Goal: Task Accomplishment & Management: Manage account settings

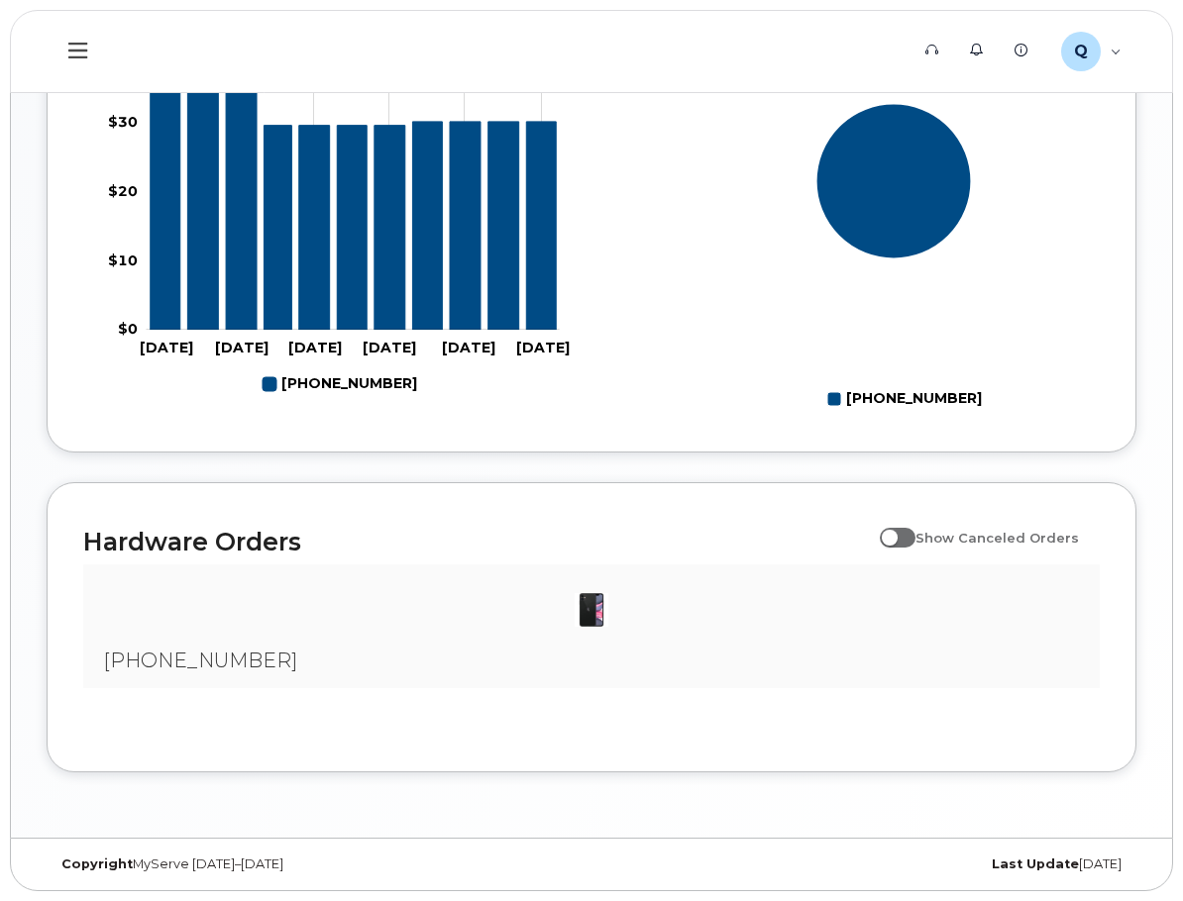
scroll to position [965, 0]
click at [0, 0] on div "My Devices" at bounding box center [0, 0] width 0 height 0
click at [0, 0] on div "([PERSON_NAME])" at bounding box center [0, 0] width 0 height 0
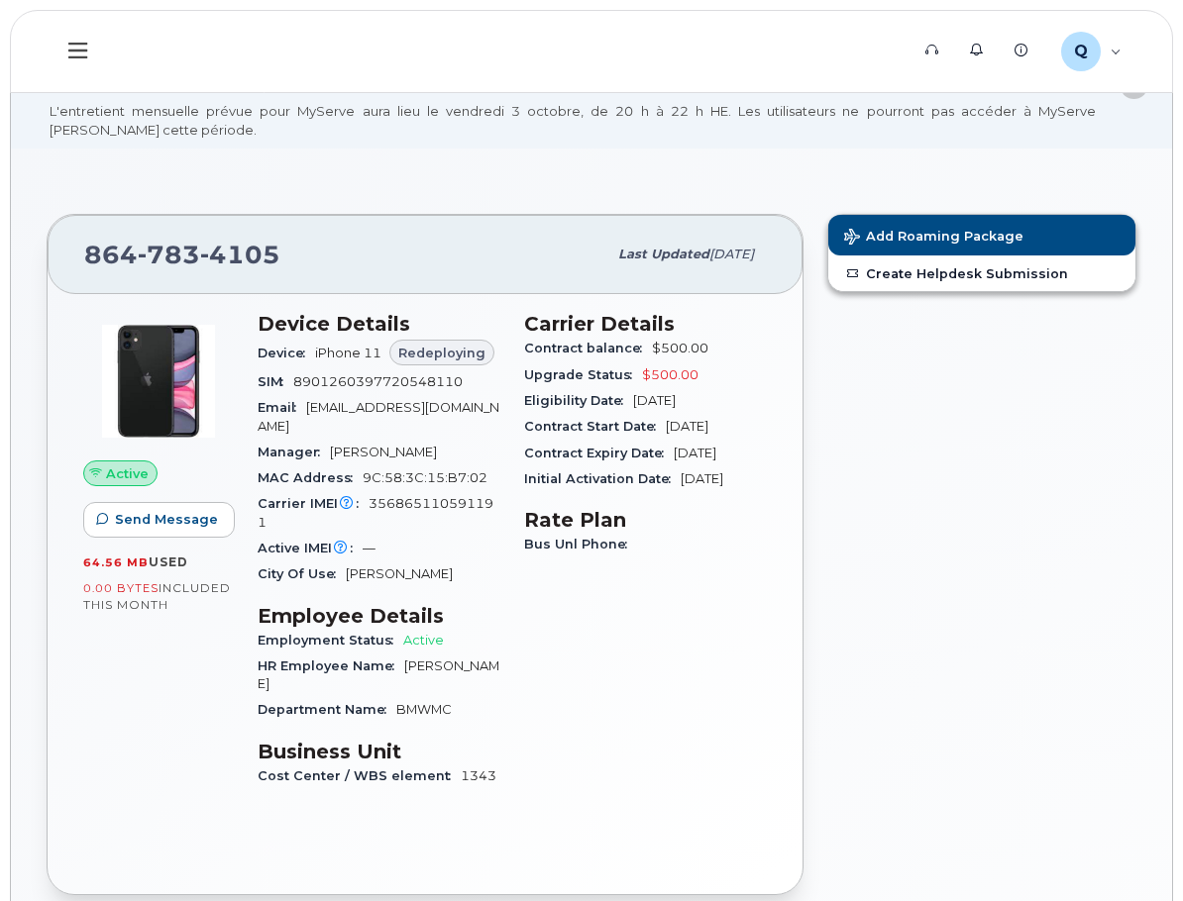
scroll to position [16, 0]
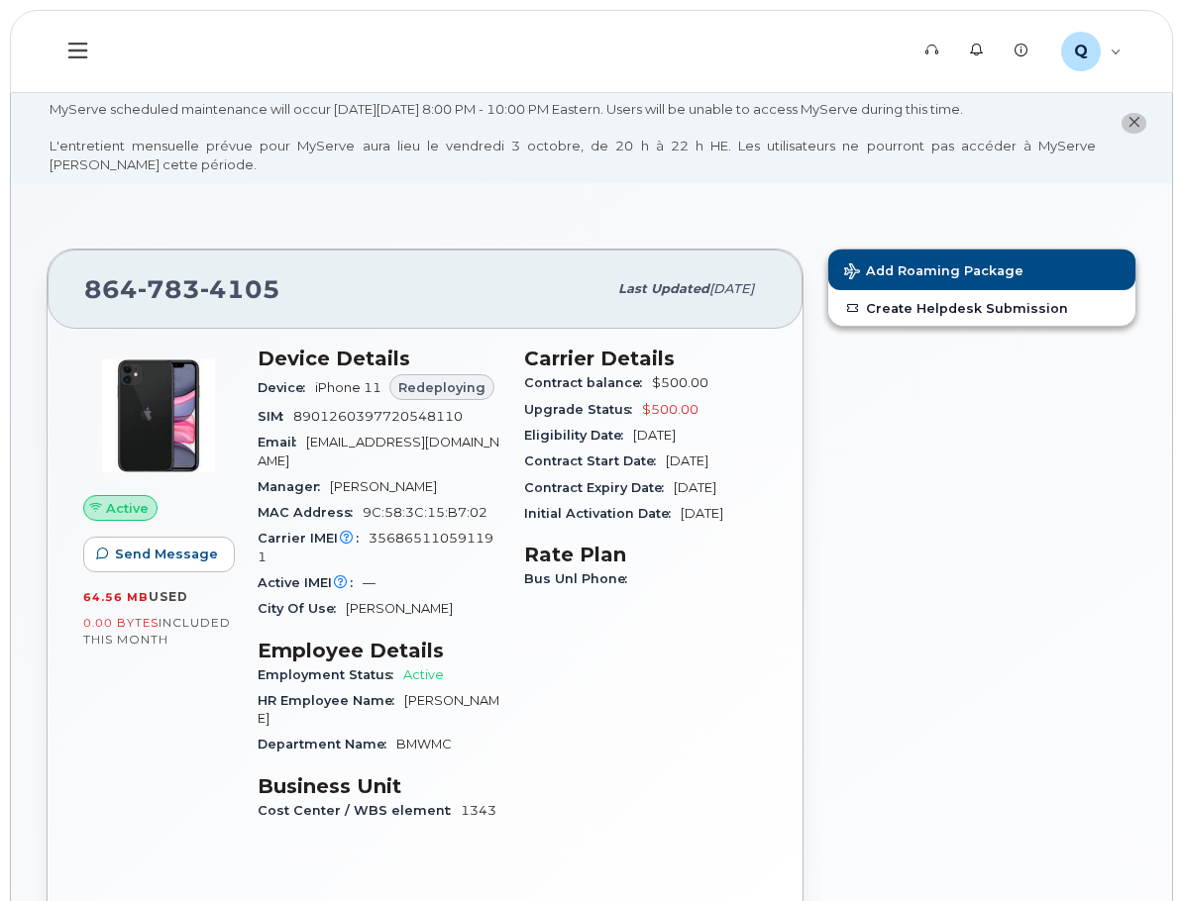
click at [0, 0] on div "Hardware Ordering" at bounding box center [0, 0] width 0 height 0
click at [0, 0] on div "My Orders" at bounding box center [0, 0] width 0 height 0
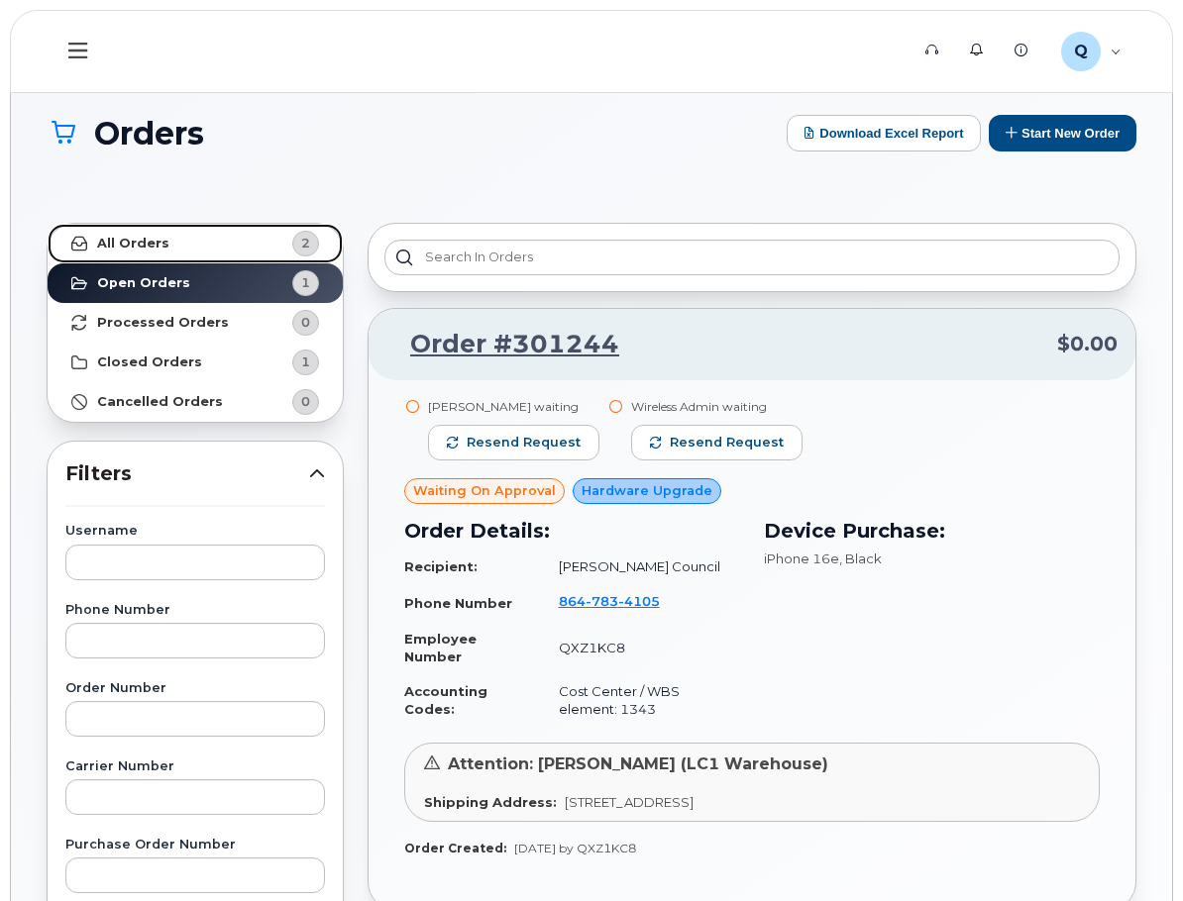
click at [343, 249] on link "All Orders 2" at bounding box center [195, 244] width 295 height 40
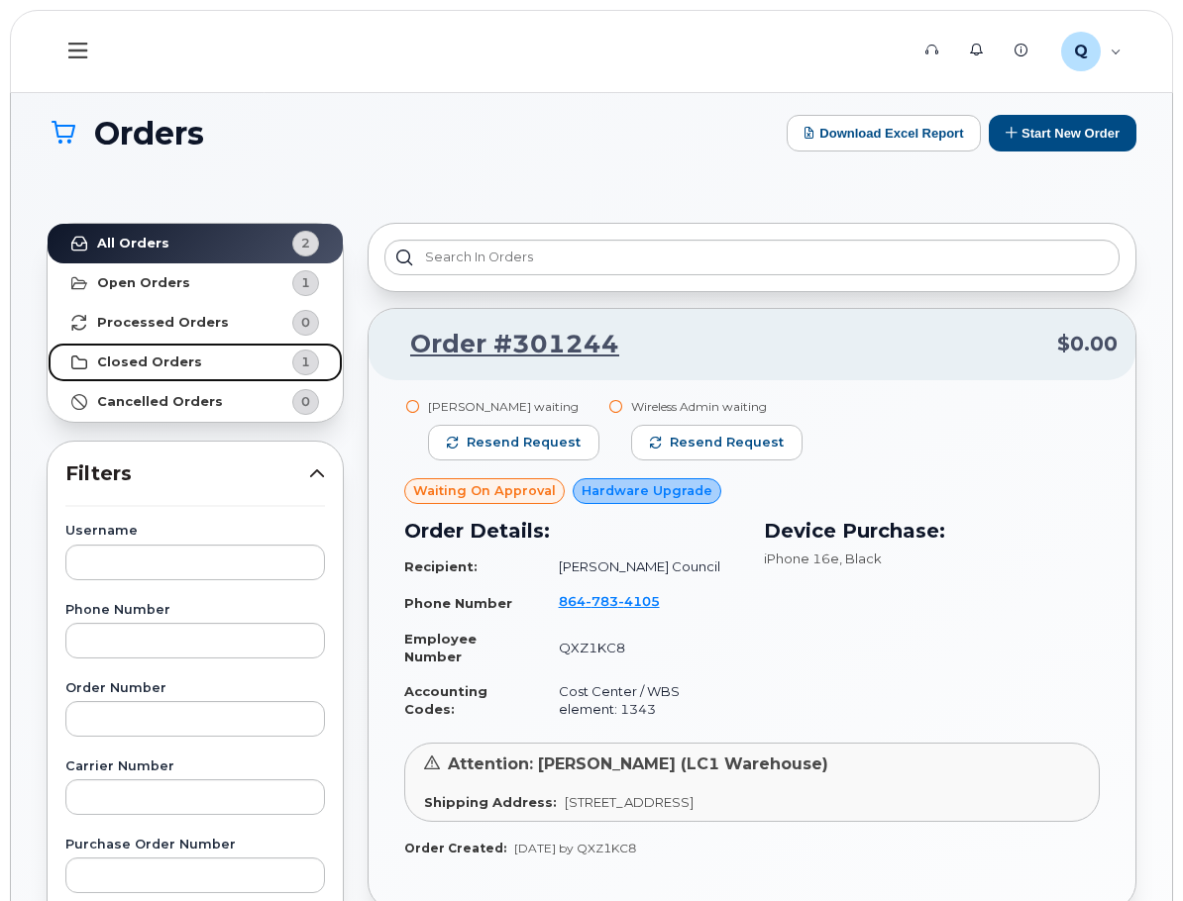
click at [202, 368] on strong "Closed Orders" at bounding box center [149, 363] width 105 height 16
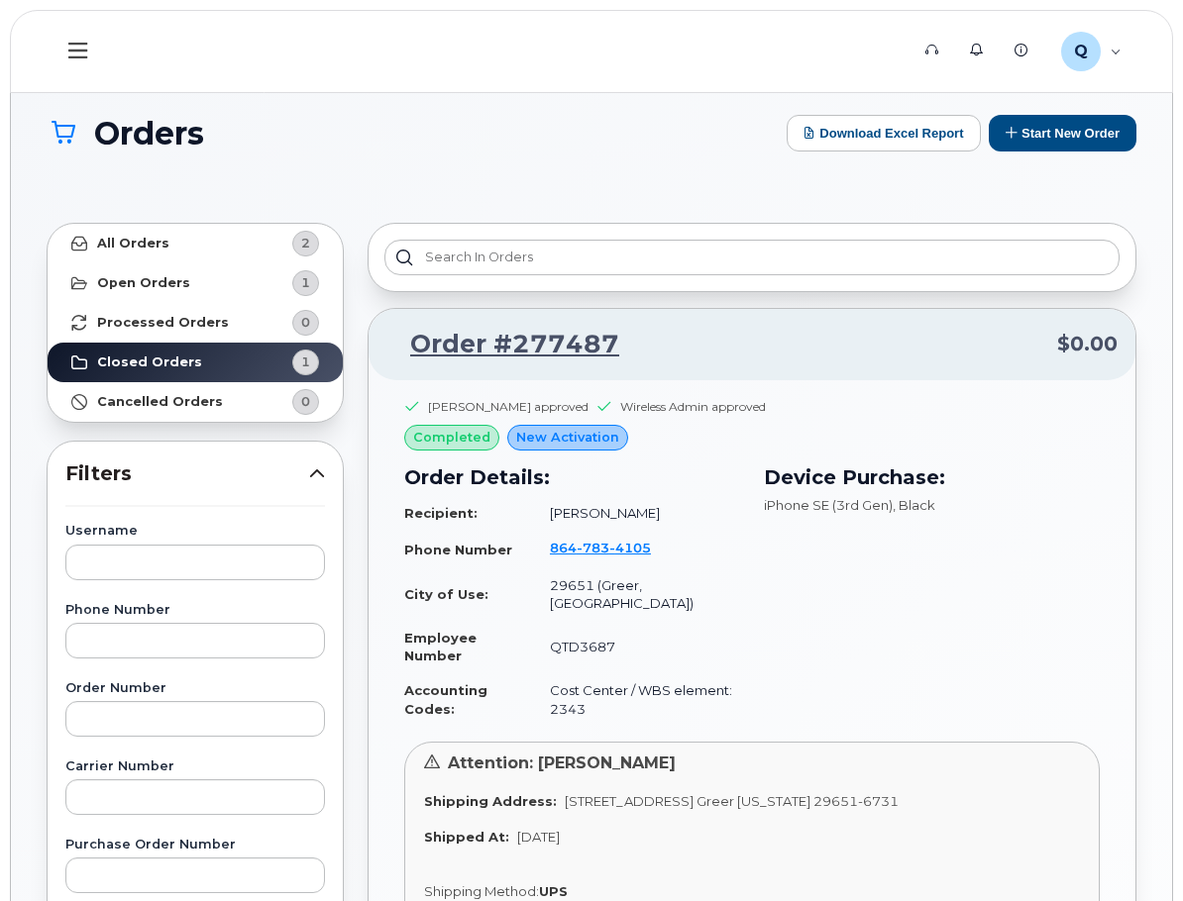
click at [0, 0] on img at bounding box center [0, 0] width 0 height 0
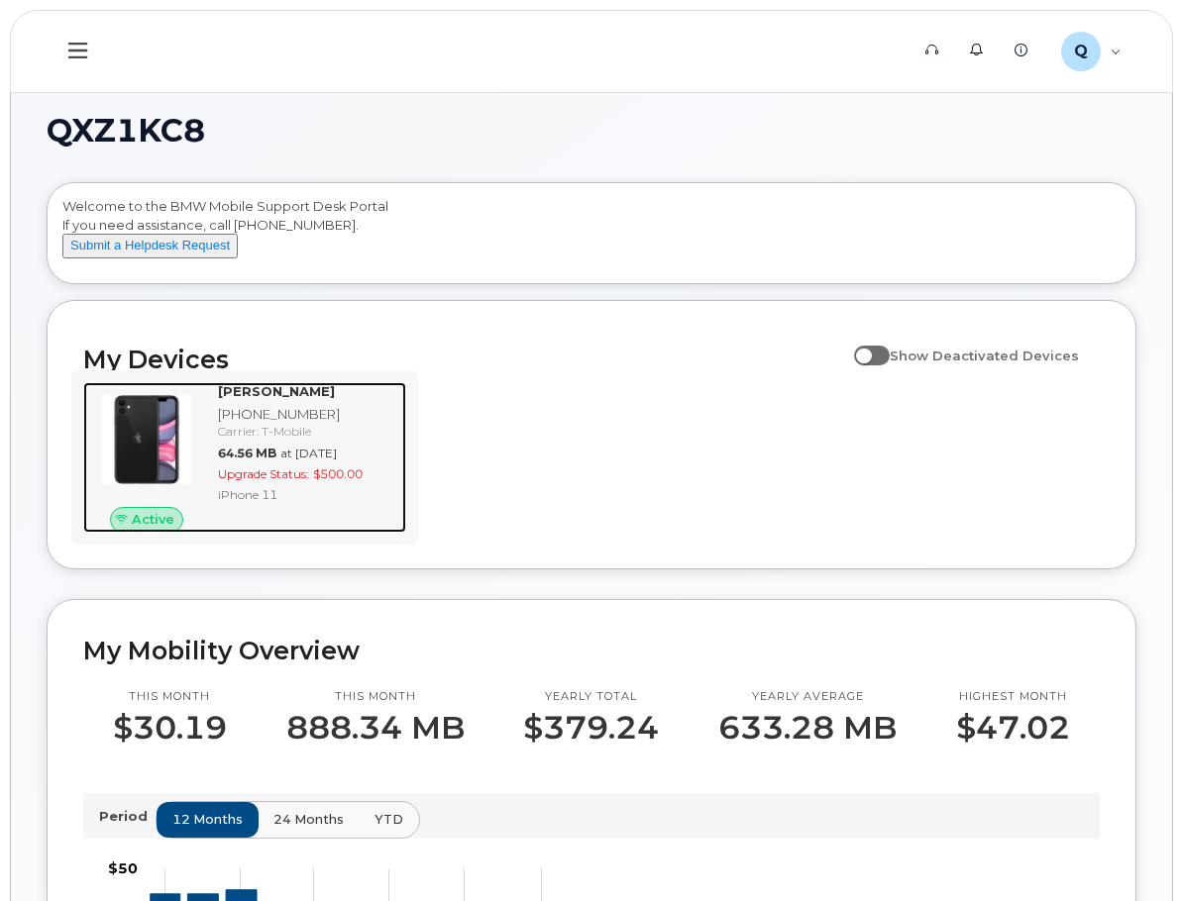
click at [194, 458] on img at bounding box center [146, 439] width 95 height 95
